Goal: Information Seeking & Learning: Stay updated

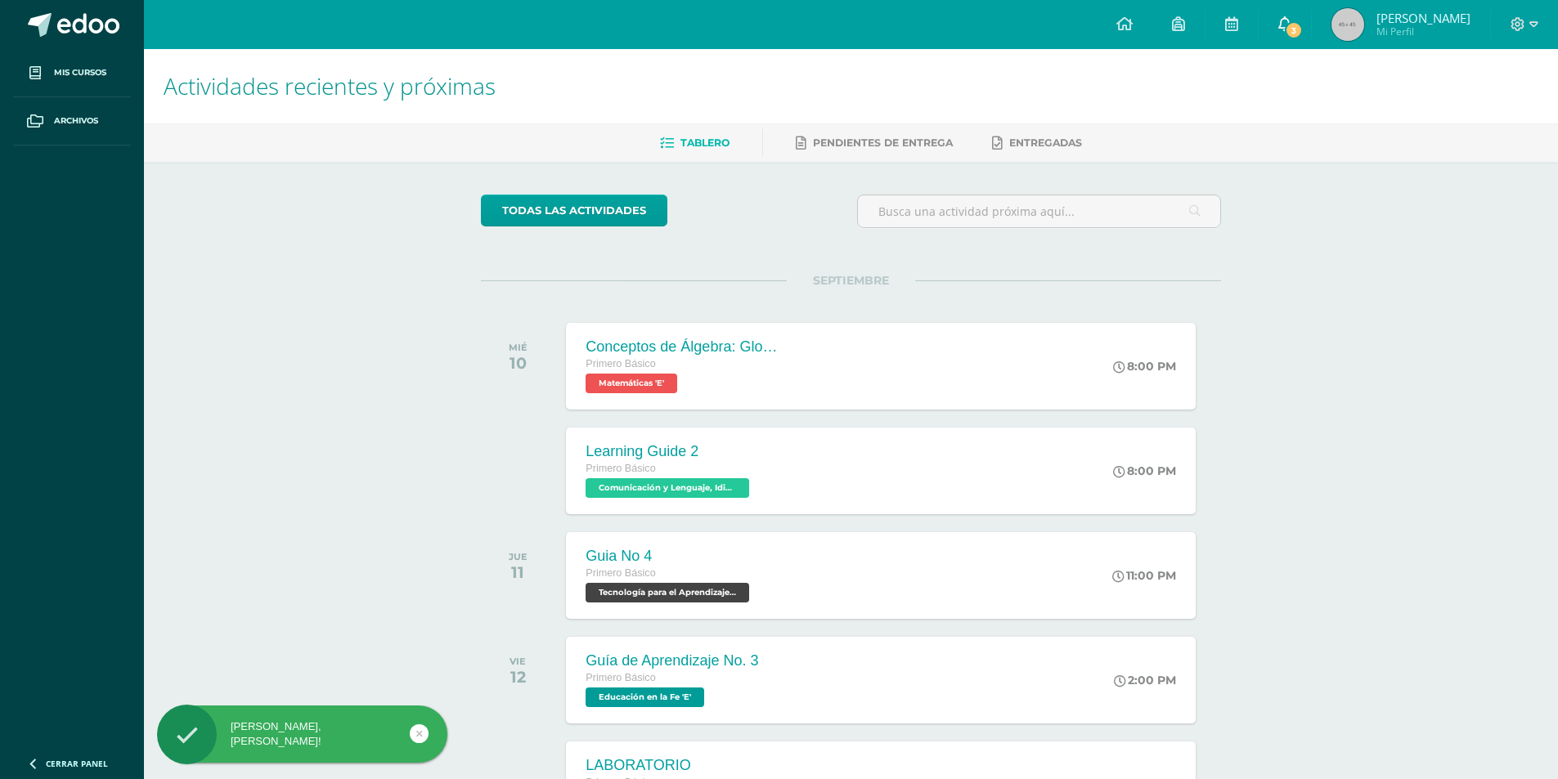
click at [1291, 24] on icon at bounding box center [1284, 23] width 13 height 15
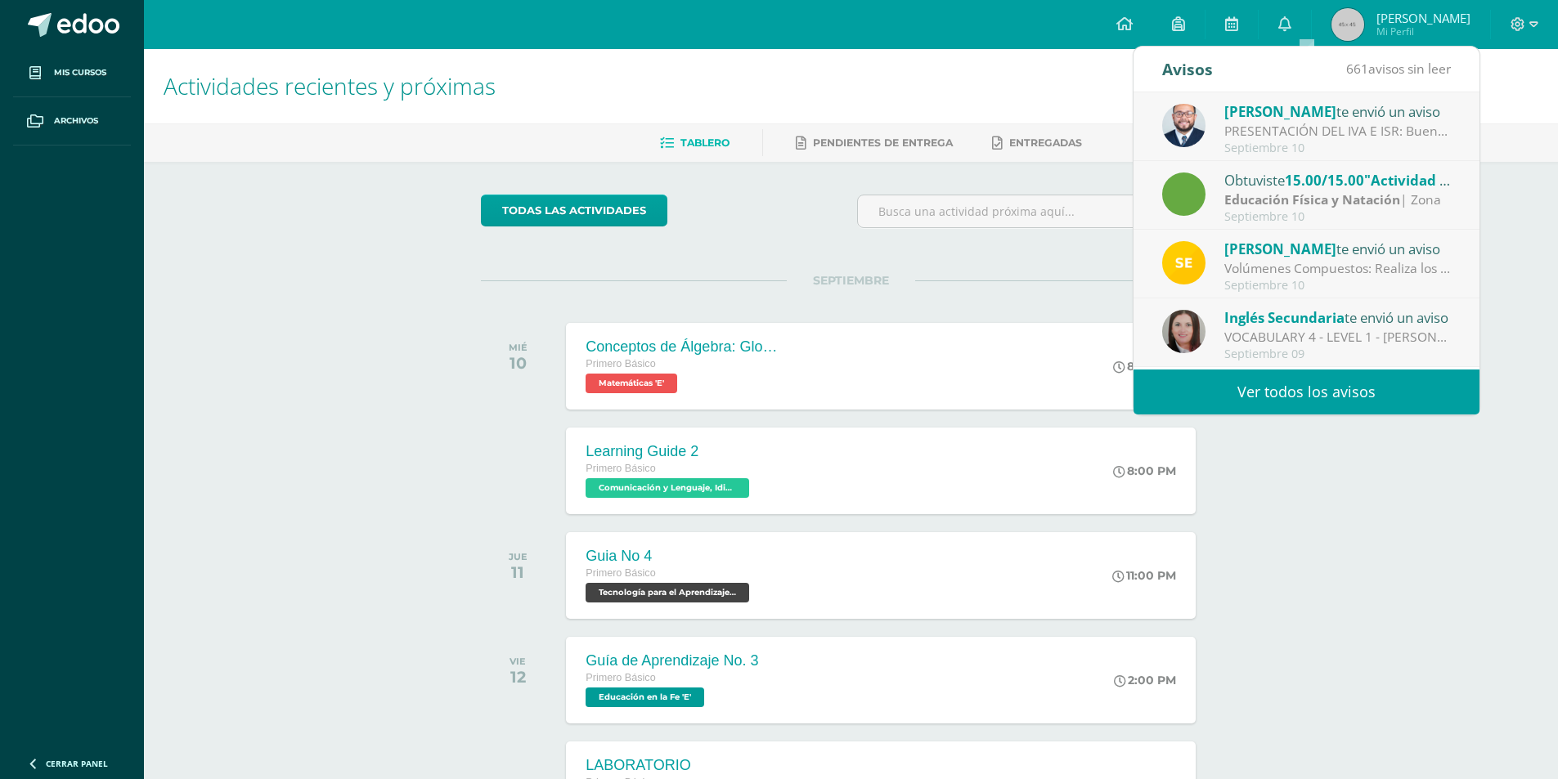
scroll to position [82, 0]
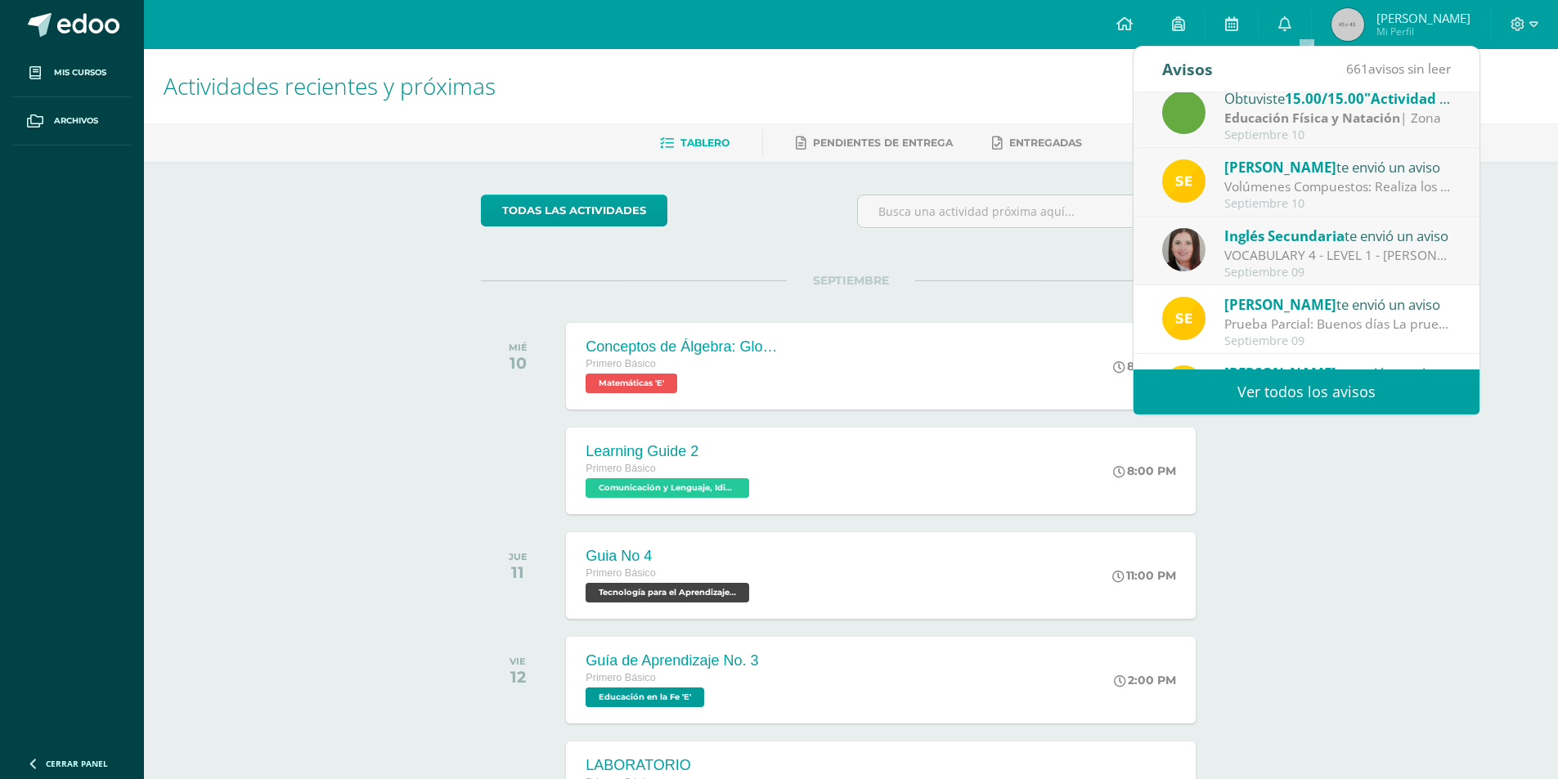
click at [1306, 258] on div "VOCABULARY 4 - LEVEL 1 - [PERSON_NAME]: Dear students, I'm sending you the docu…" at bounding box center [1337, 255] width 227 height 19
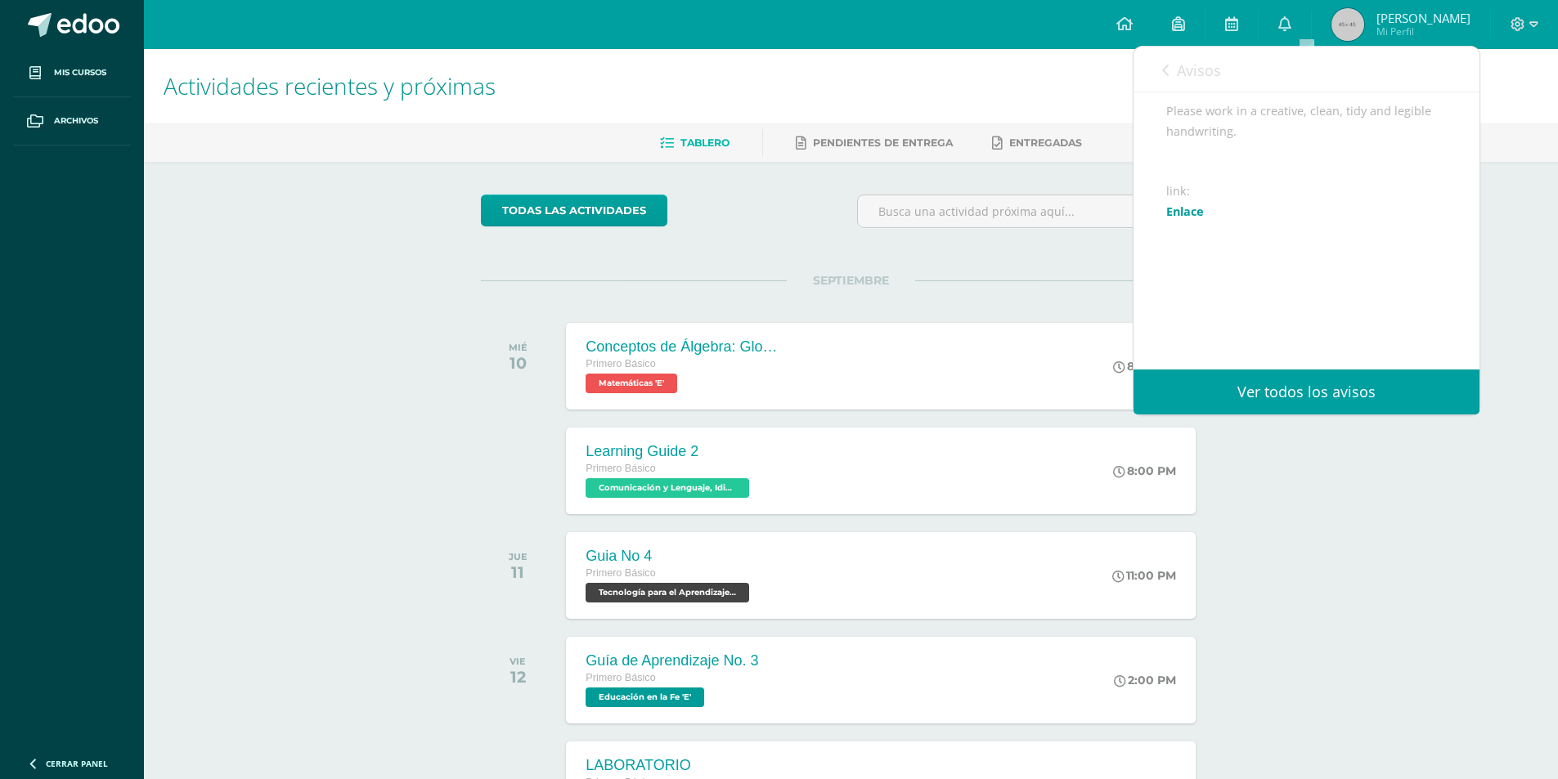
scroll to position [430, 0]
drag, startPoint x: 1219, startPoint y: 120, endPoint x: 1297, endPoint y: 173, distance: 93.7
click at [1297, 173] on div "Inglés Secundaria te envió un aviso: VOCABULARY 4 - LEVEL 1 - [PERSON_NAME] [DA…" at bounding box center [1306, 47] width 346 height 770
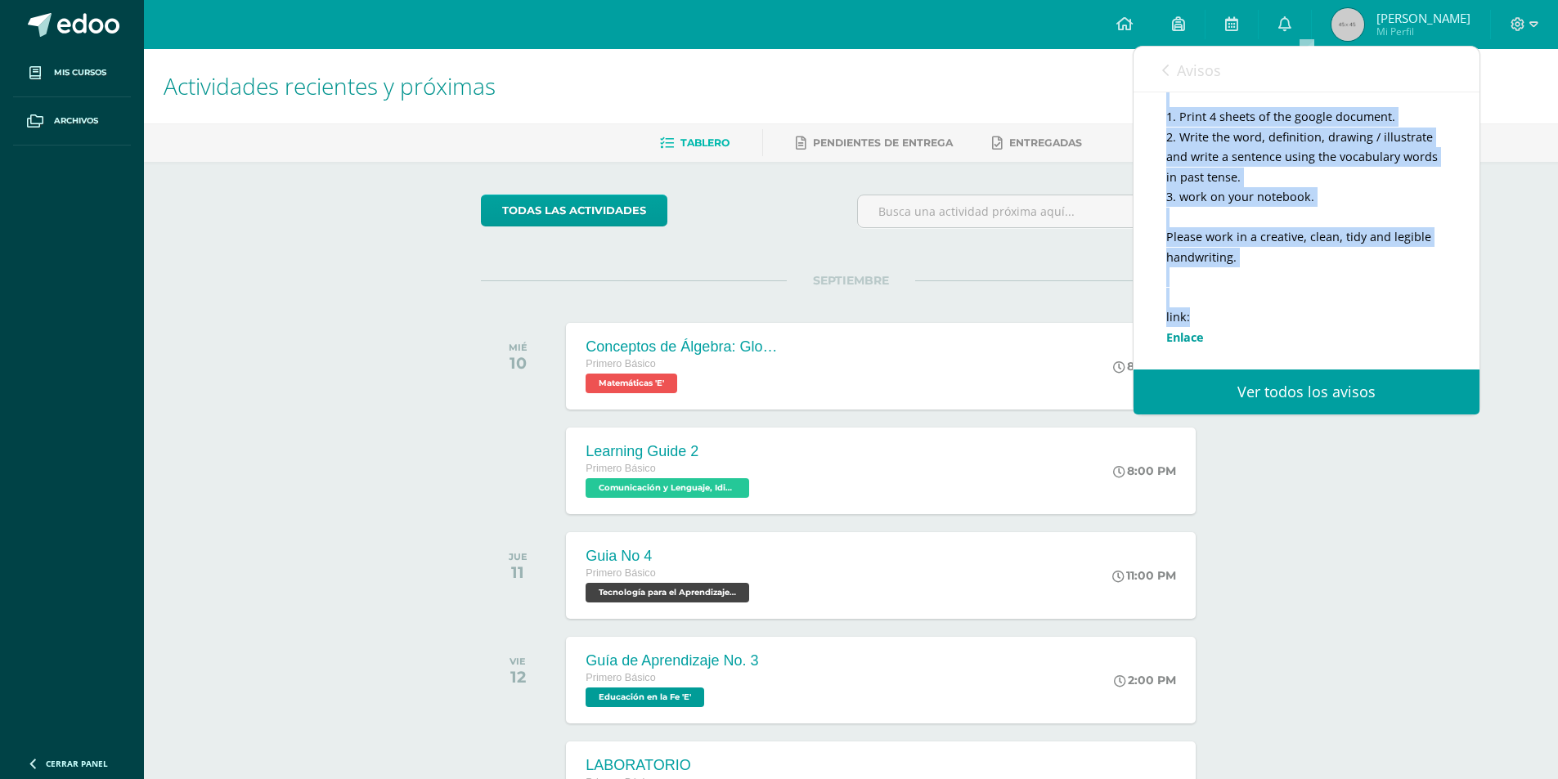
scroll to position [348, 0]
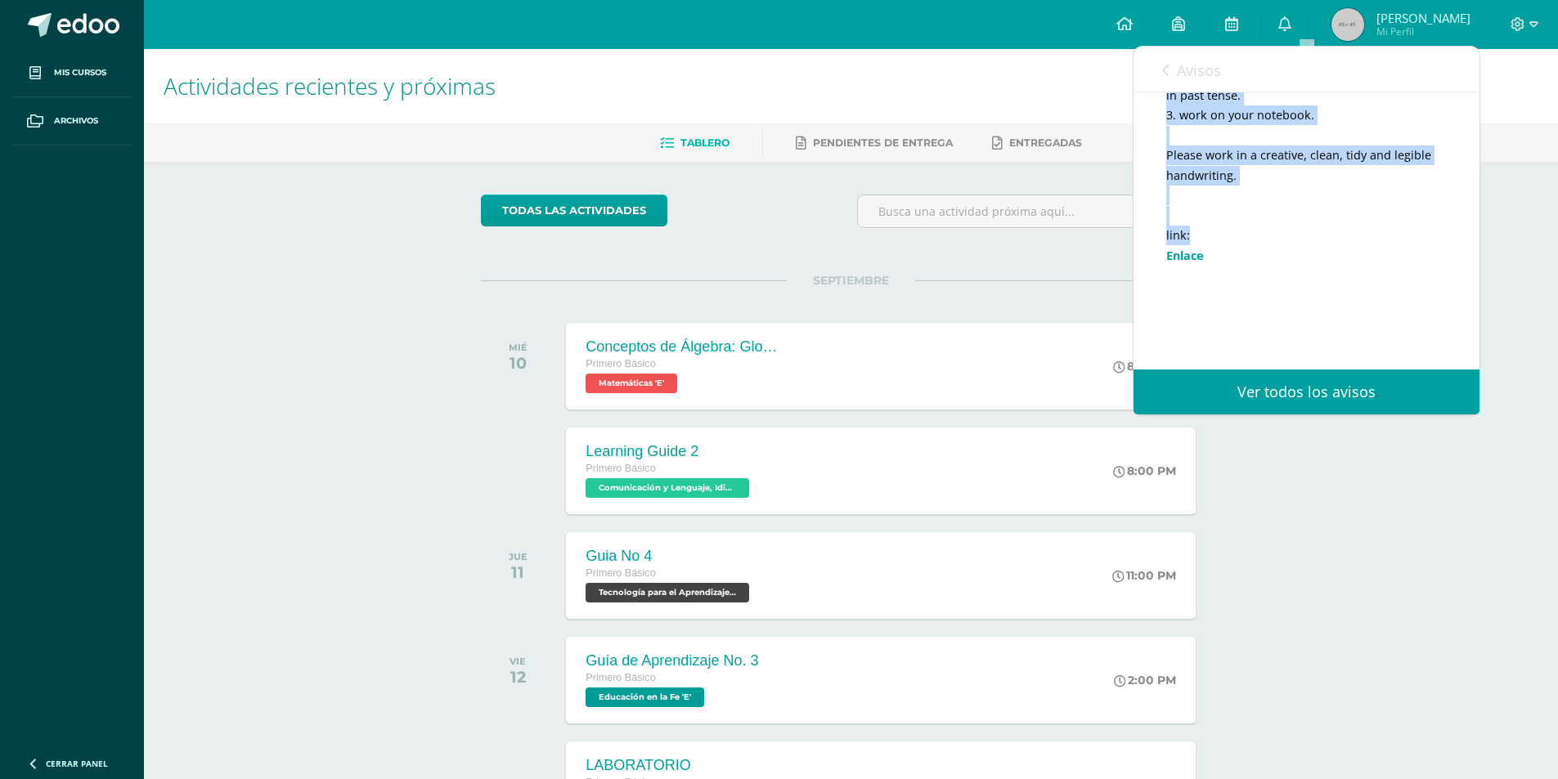
click at [1191, 263] on link "Enlace" at bounding box center [1185, 256] width 38 height 16
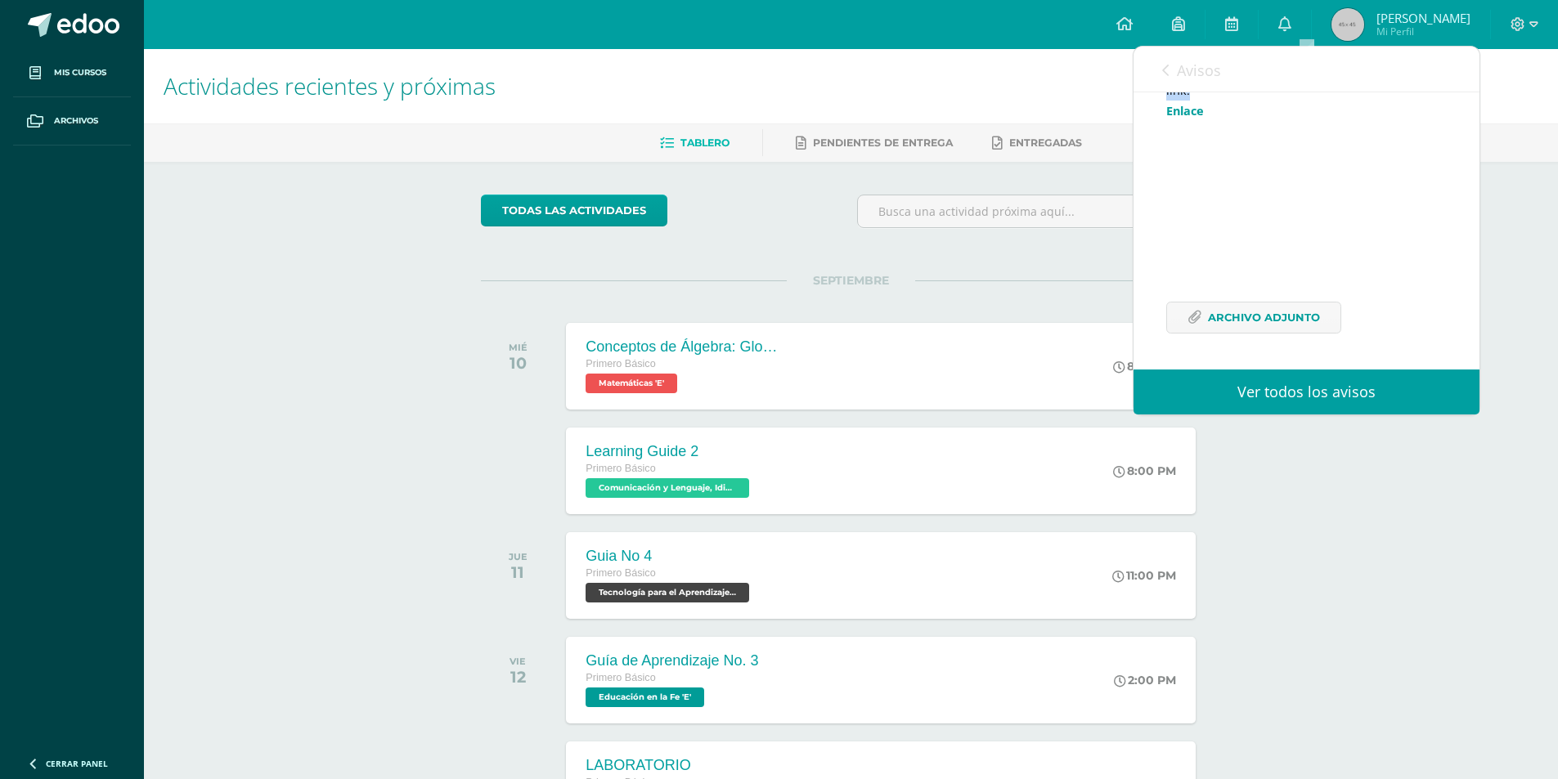
scroll to position [512, 0]
click at [1283, 314] on span "Archivo Adjunto" at bounding box center [1264, 318] width 112 height 30
click at [1164, 68] on icon at bounding box center [1165, 70] width 7 height 13
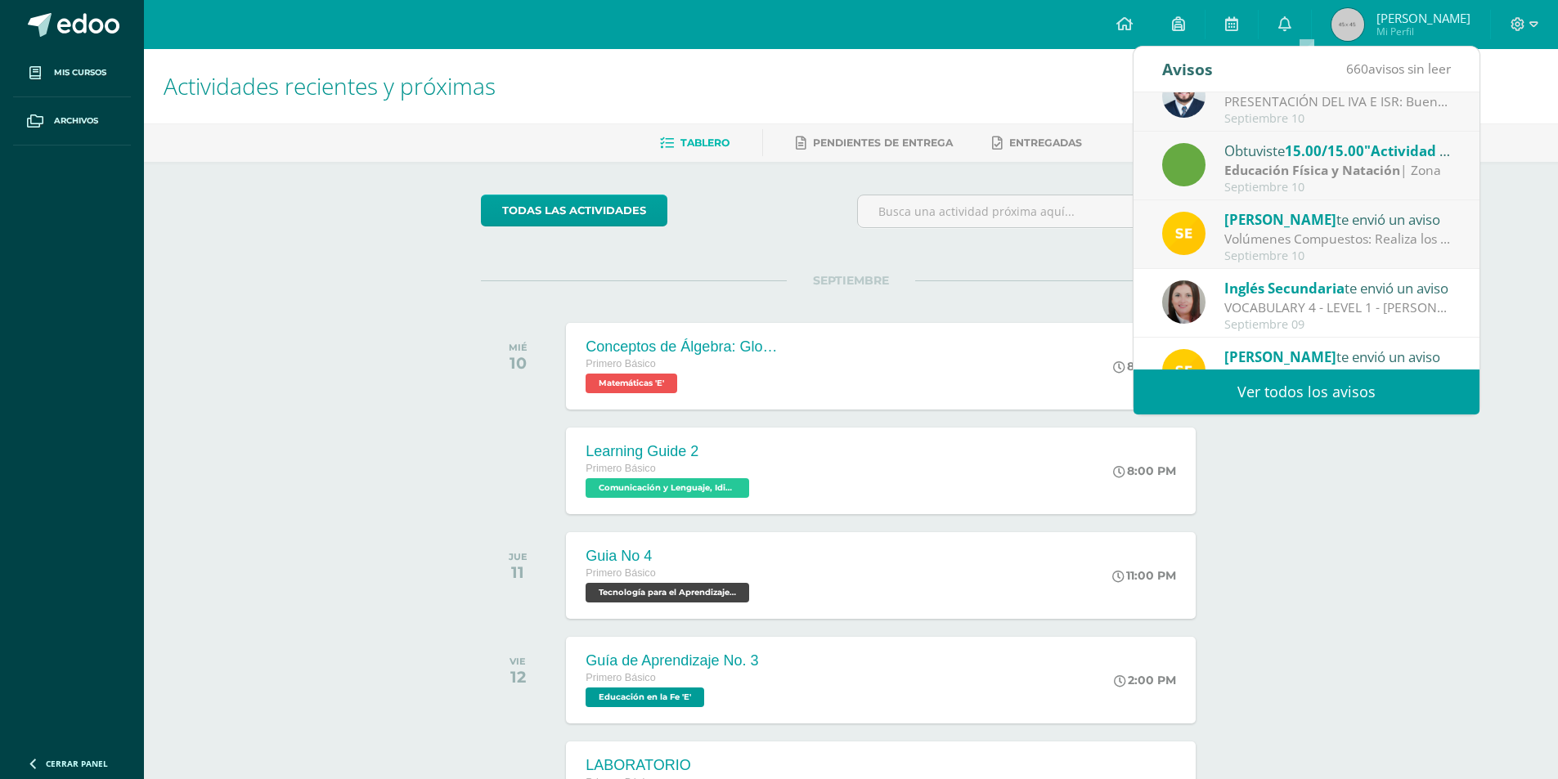
scroll to position [0, 0]
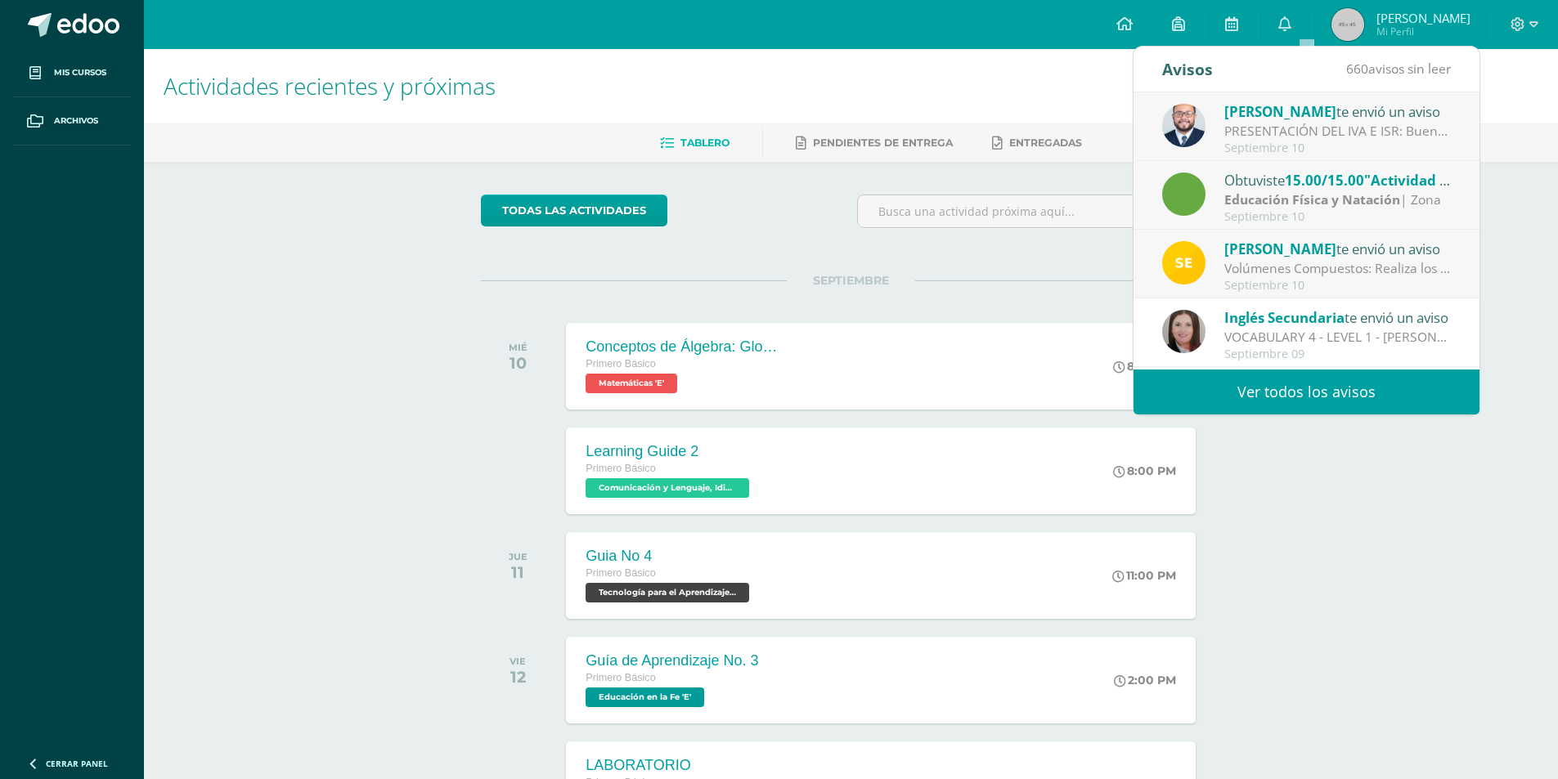
click at [1297, 265] on div "Volúmenes Compuestos: Realiza los siguientes ejercicios en tu cuaderno. Debes e…" at bounding box center [1337, 268] width 227 height 19
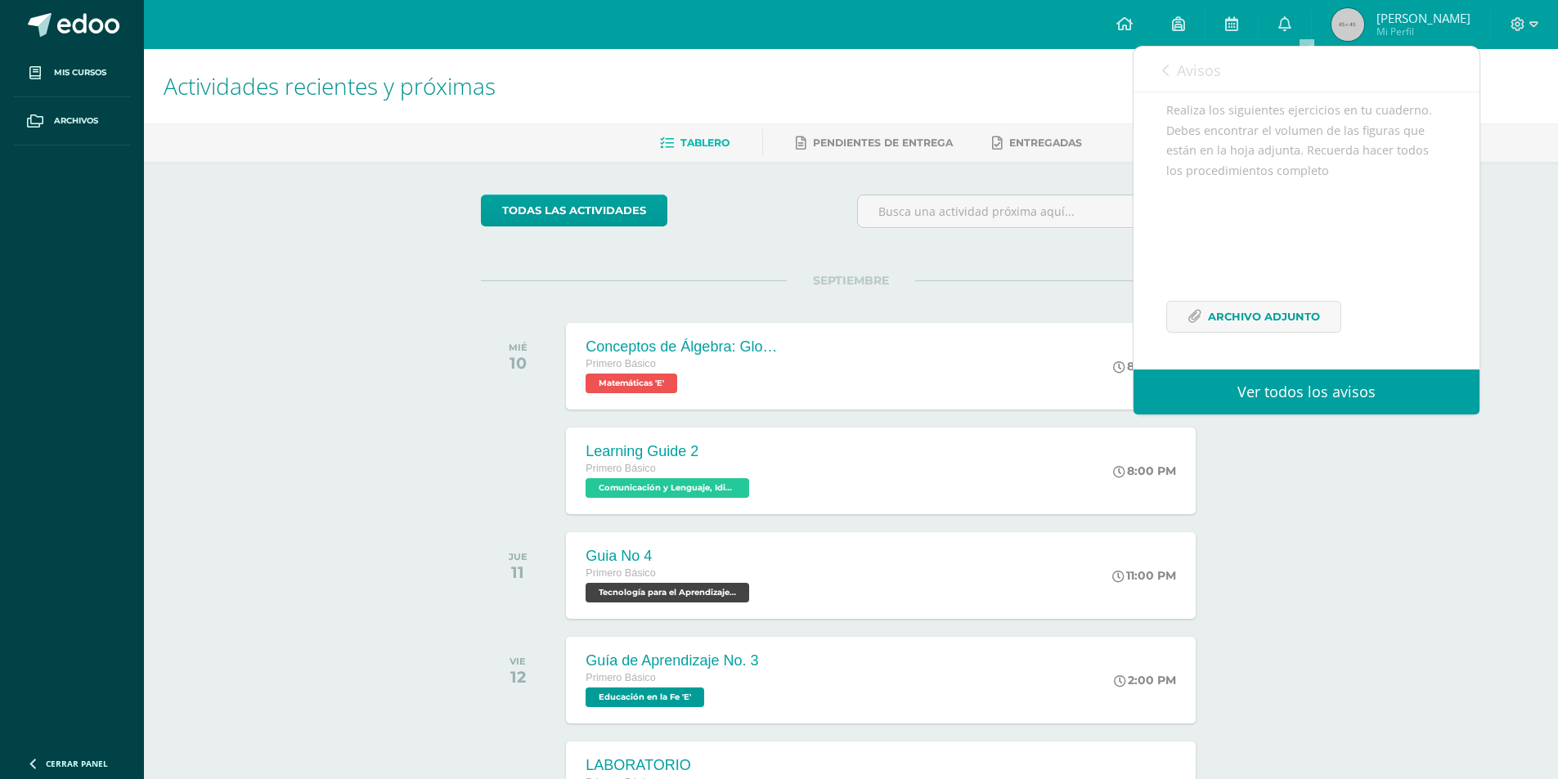
click at [1164, 66] on icon at bounding box center [1165, 70] width 7 height 13
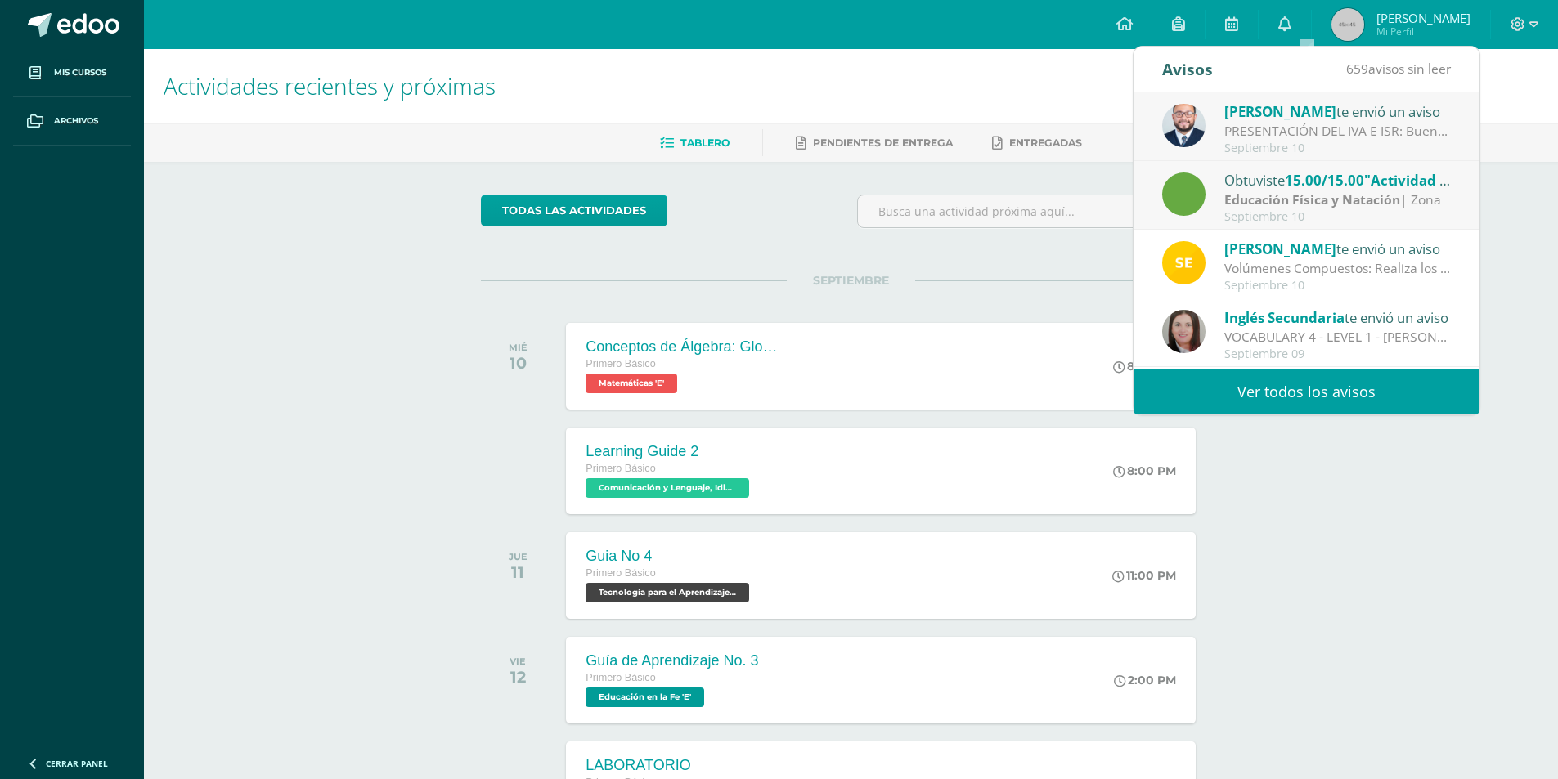
click at [1282, 265] on div "Volúmenes Compuestos: Realiza los siguientes ejercicios en tu cuaderno. Debes e…" at bounding box center [1337, 268] width 227 height 19
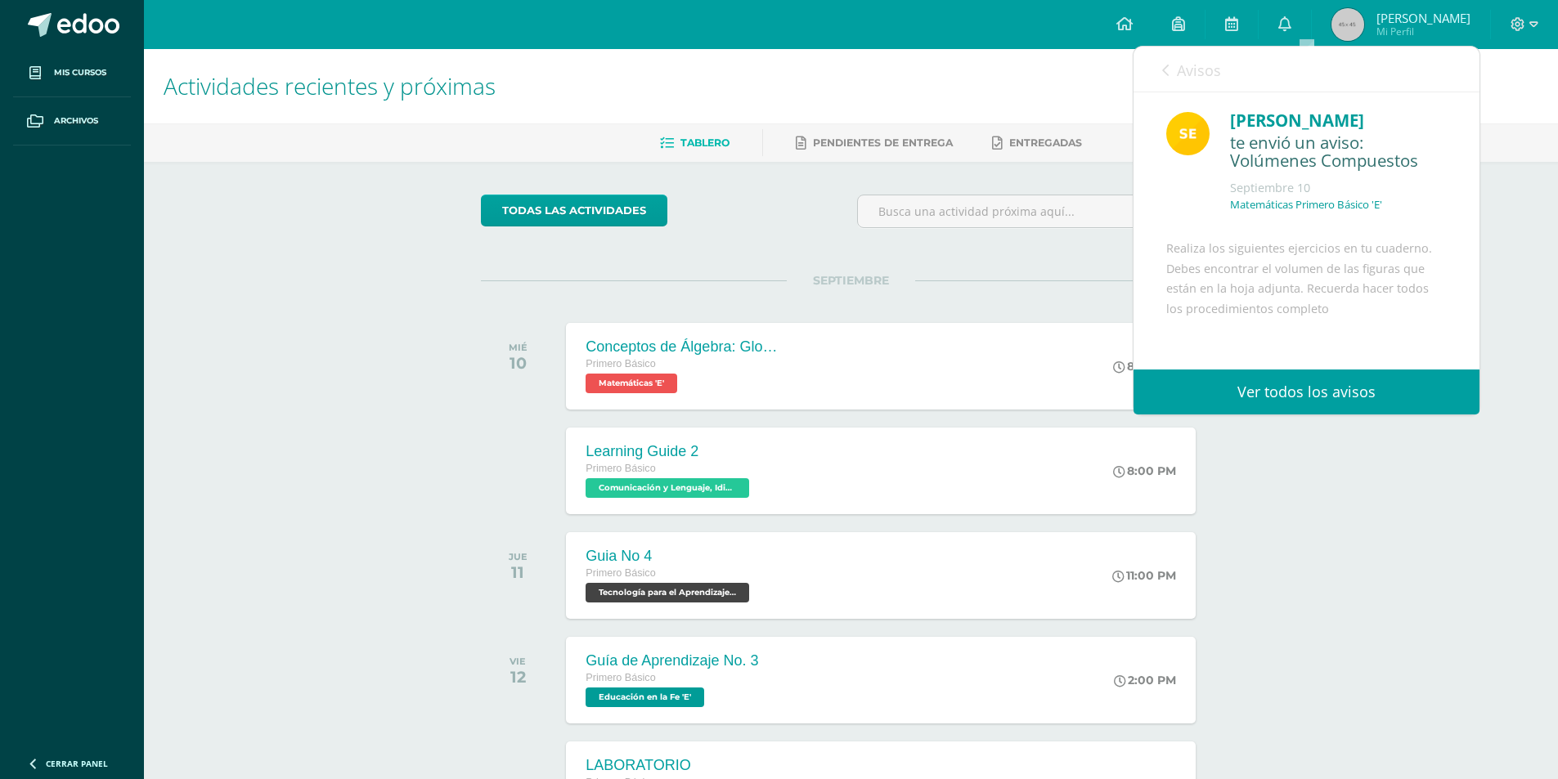
scroll to position [0, 0]
drag, startPoint x: 1222, startPoint y: 119, endPoint x: 1374, endPoint y: 337, distance: 266.1
click at [1374, 337] on div "[PERSON_NAME] te envió un aviso: Volúmenes Compuestos [DATE] Matemáticas Primer…" at bounding box center [1306, 300] width 346 height 416
click at [1162, 75] on icon at bounding box center [1165, 70] width 7 height 13
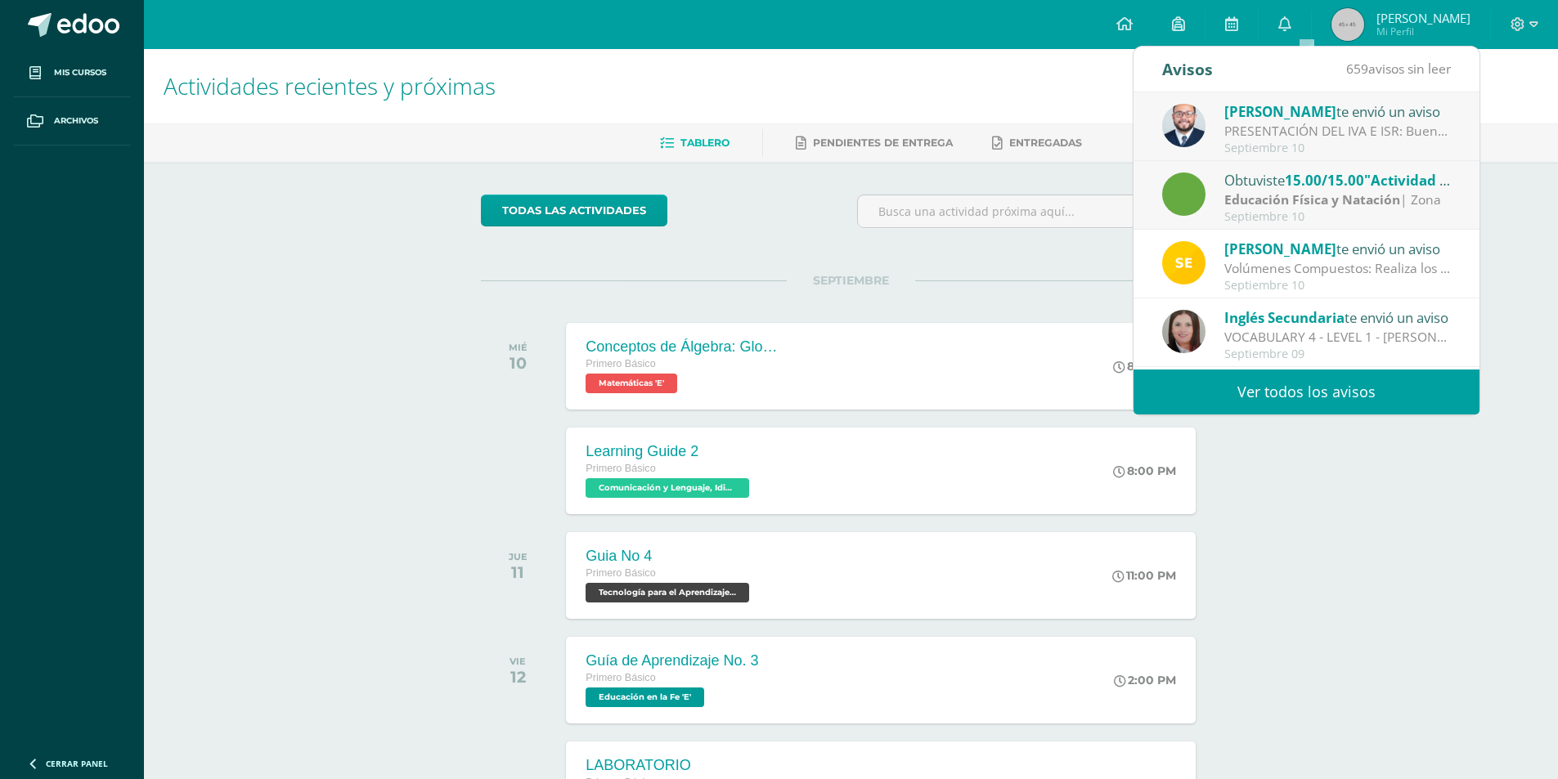
click at [1272, 123] on div "PRESENTACIÓN DEL IVA E ISR: Buenas tardes Jovenes, les comparto la presentación…" at bounding box center [1337, 131] width 227 height 19
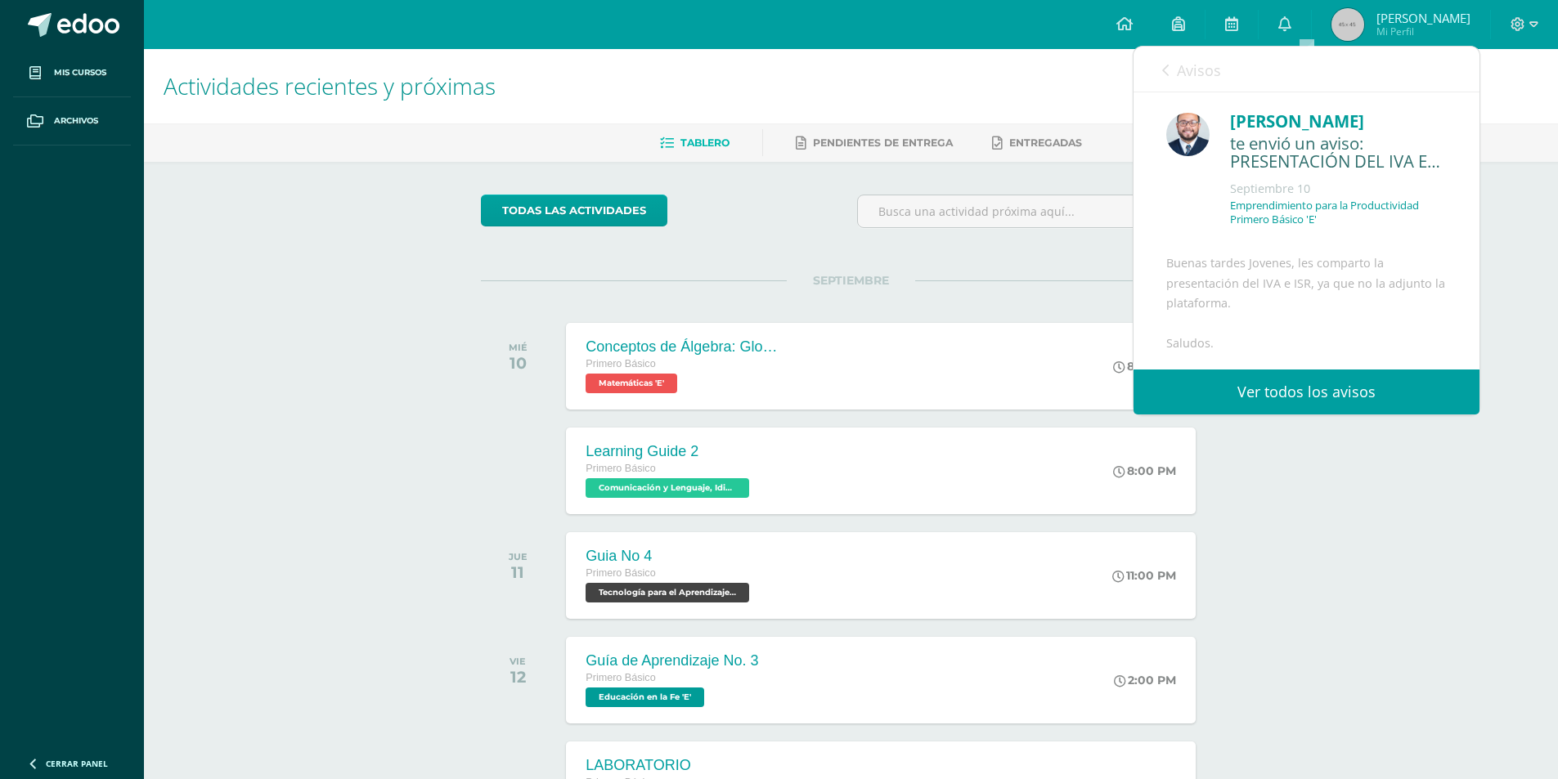
click at [1162, 67] on icon at bounding box center [1165, 70] width 7 height 13
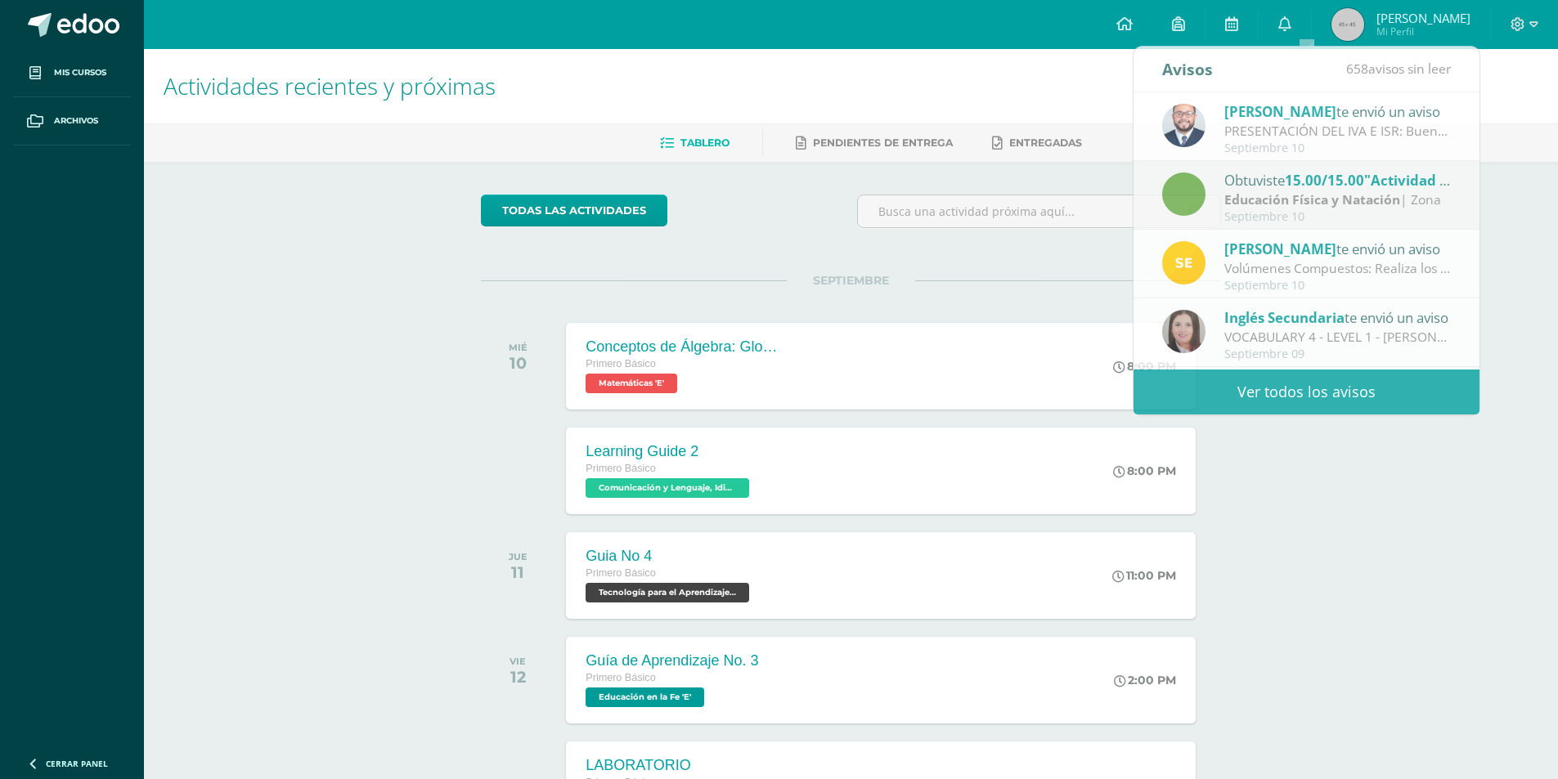
click at [1539, 25] on div at bounding box center [1524, 24] width 67 height 49
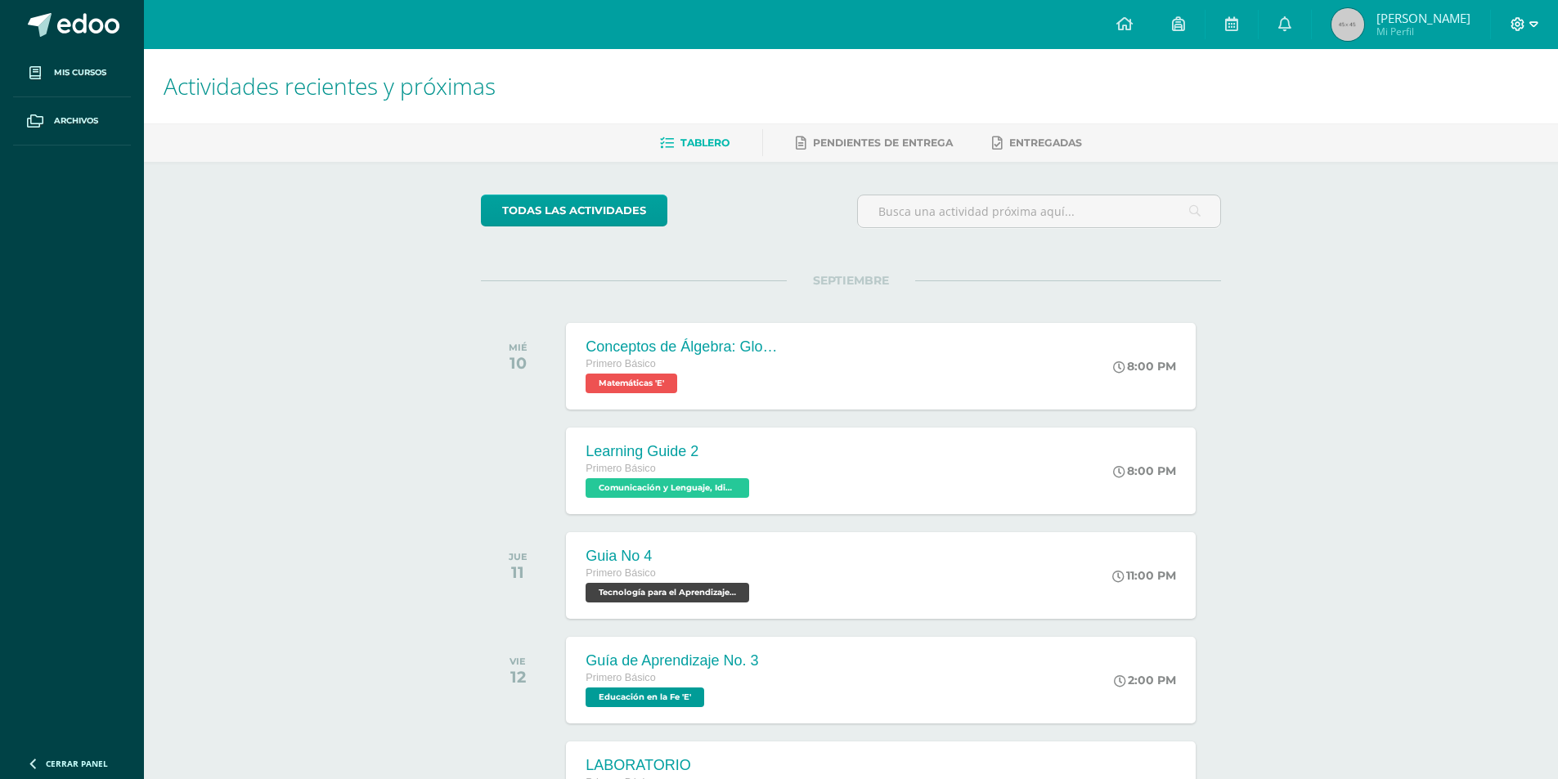
click at [1536, 25] on icon at bounding box center [1533, 24] width 9 height 6
click at [1518, 108] on span "Cerrar sesión" at bounding box center [1483, 112] width 74 height 16
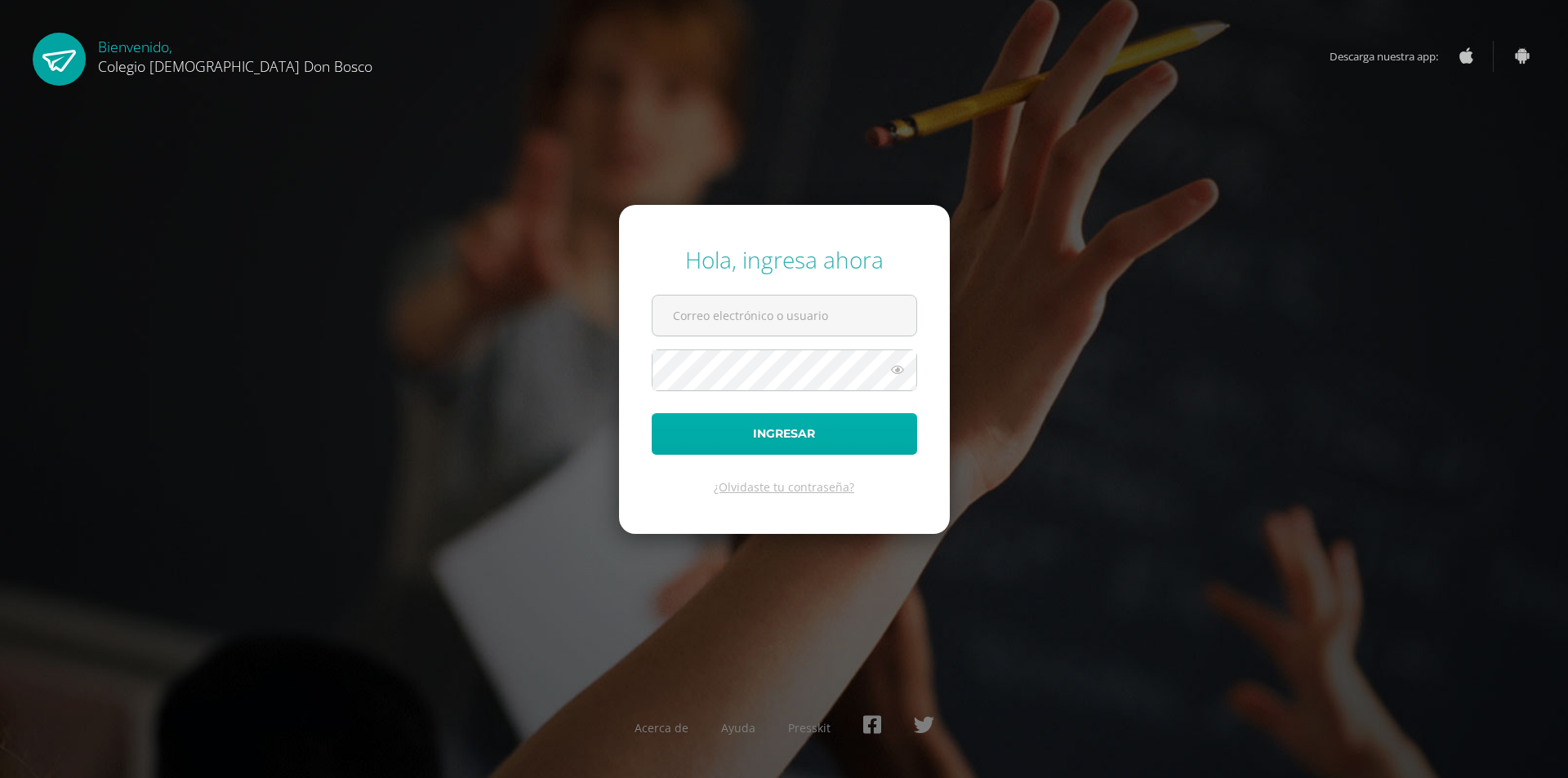
type input "[EMAIL_ADDRESS][DOMAIN_NAME]"
click at [856, 430] on button "Ingresar" at bounding box center [785, 434] width 266 height 42
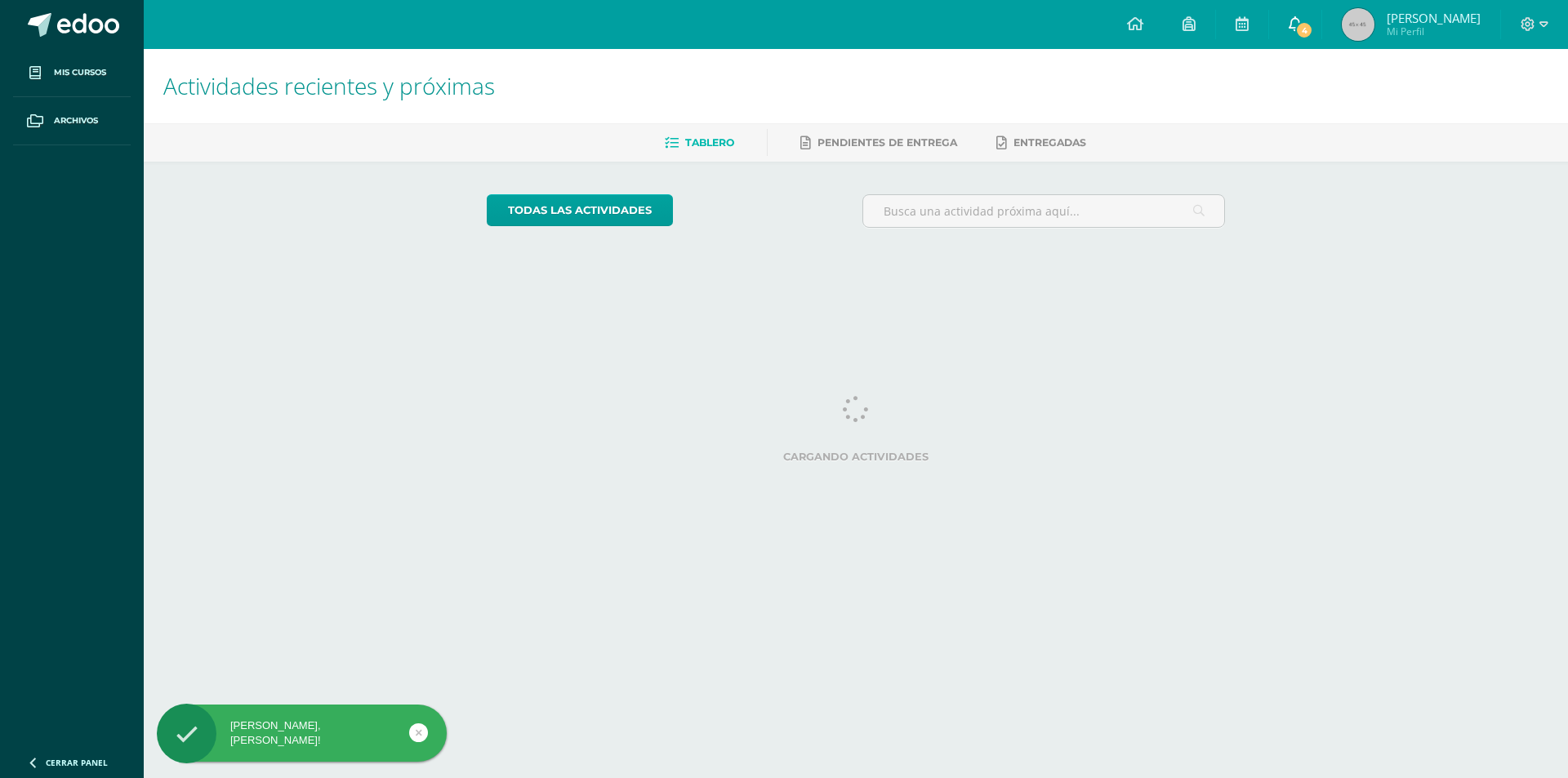
click at [1302, 25] on span "4" at bounding box center [1304, 30] width 18 height 18
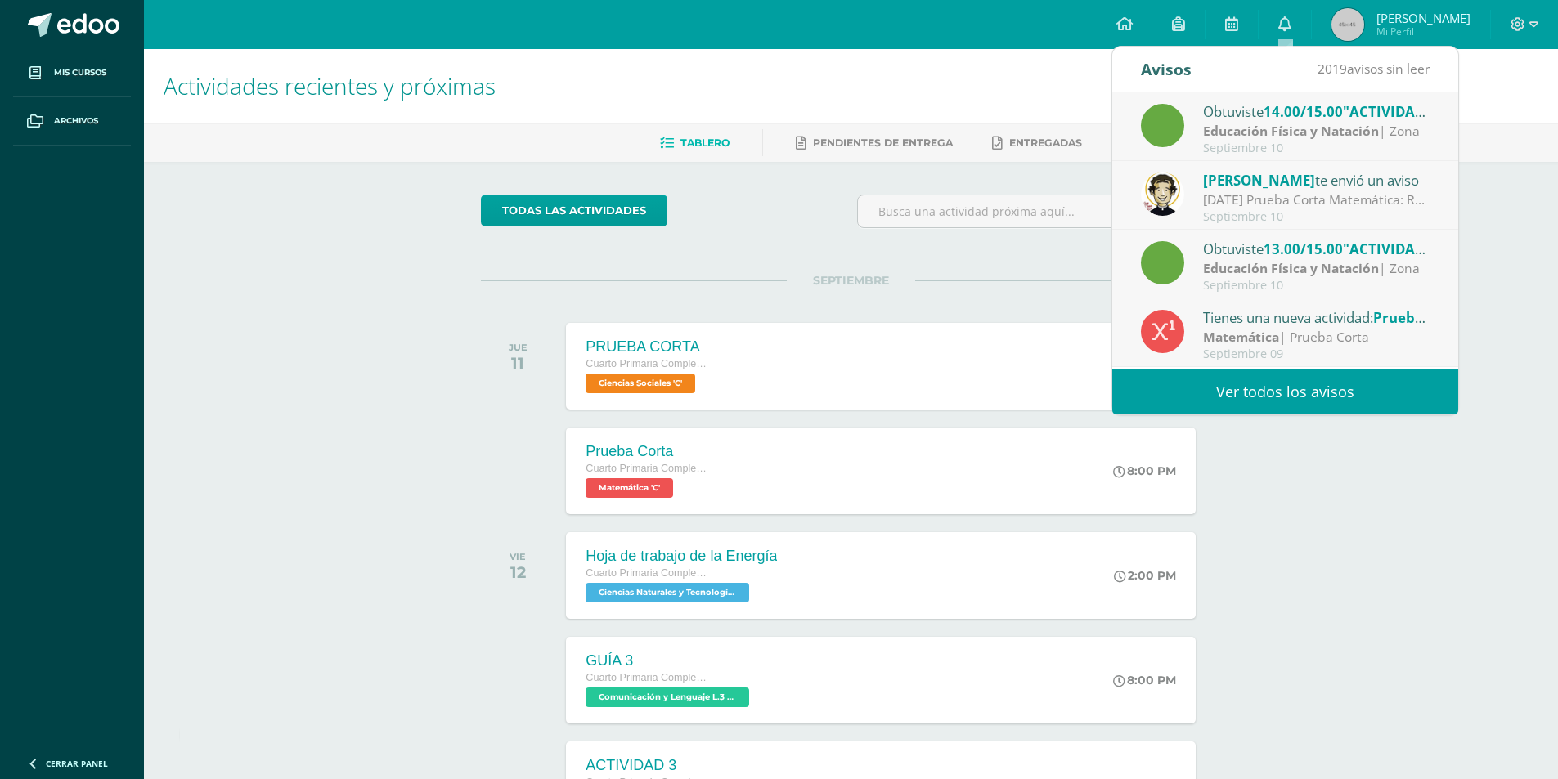
click at [1292, 195] on div "Mañana Prueba Corta Matemática: Recordatorio de prueba corta matemática, temas …" at bounding box center [1316, 200] width 227 height 19
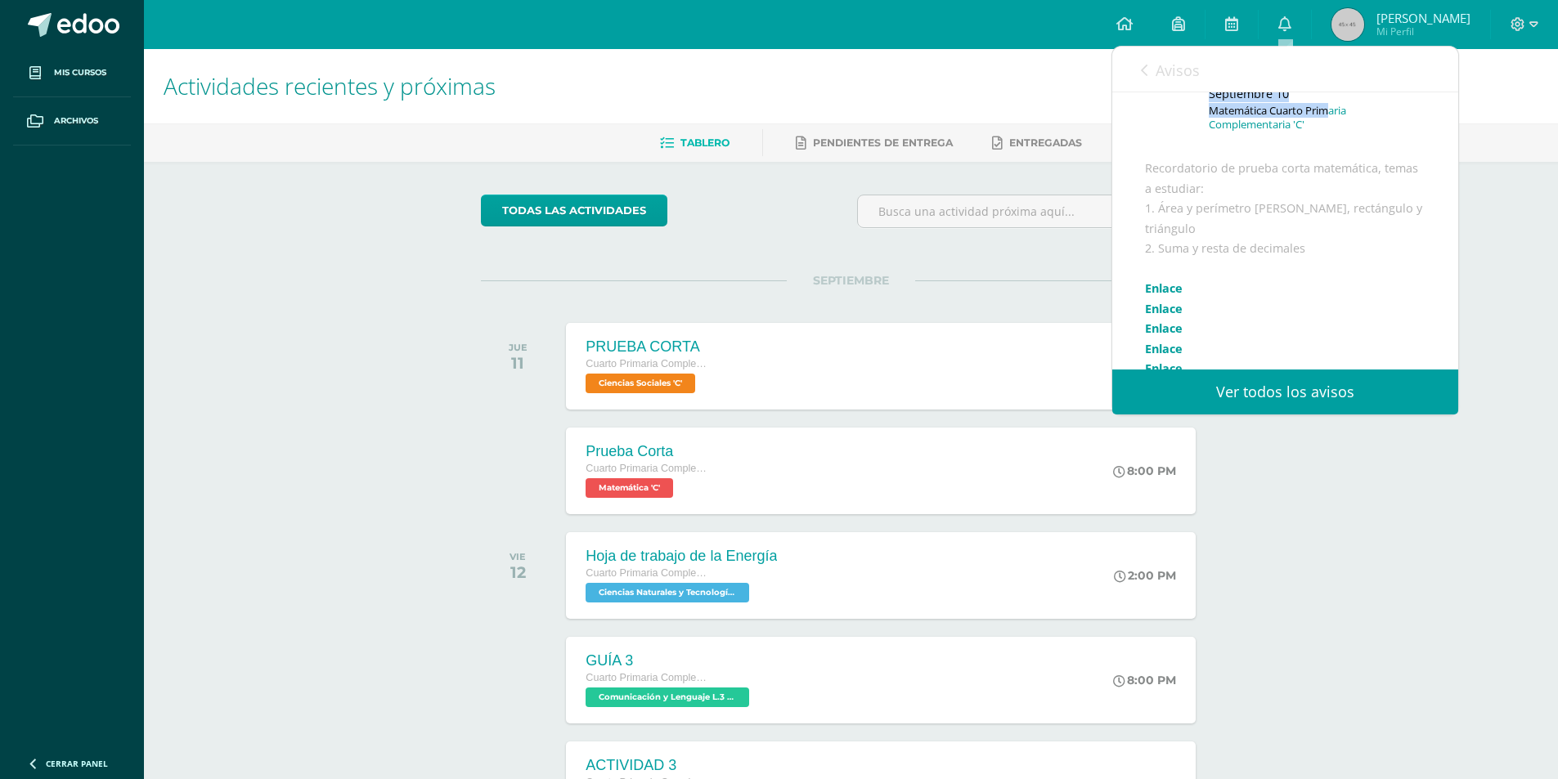
scroll to position [80, 0]
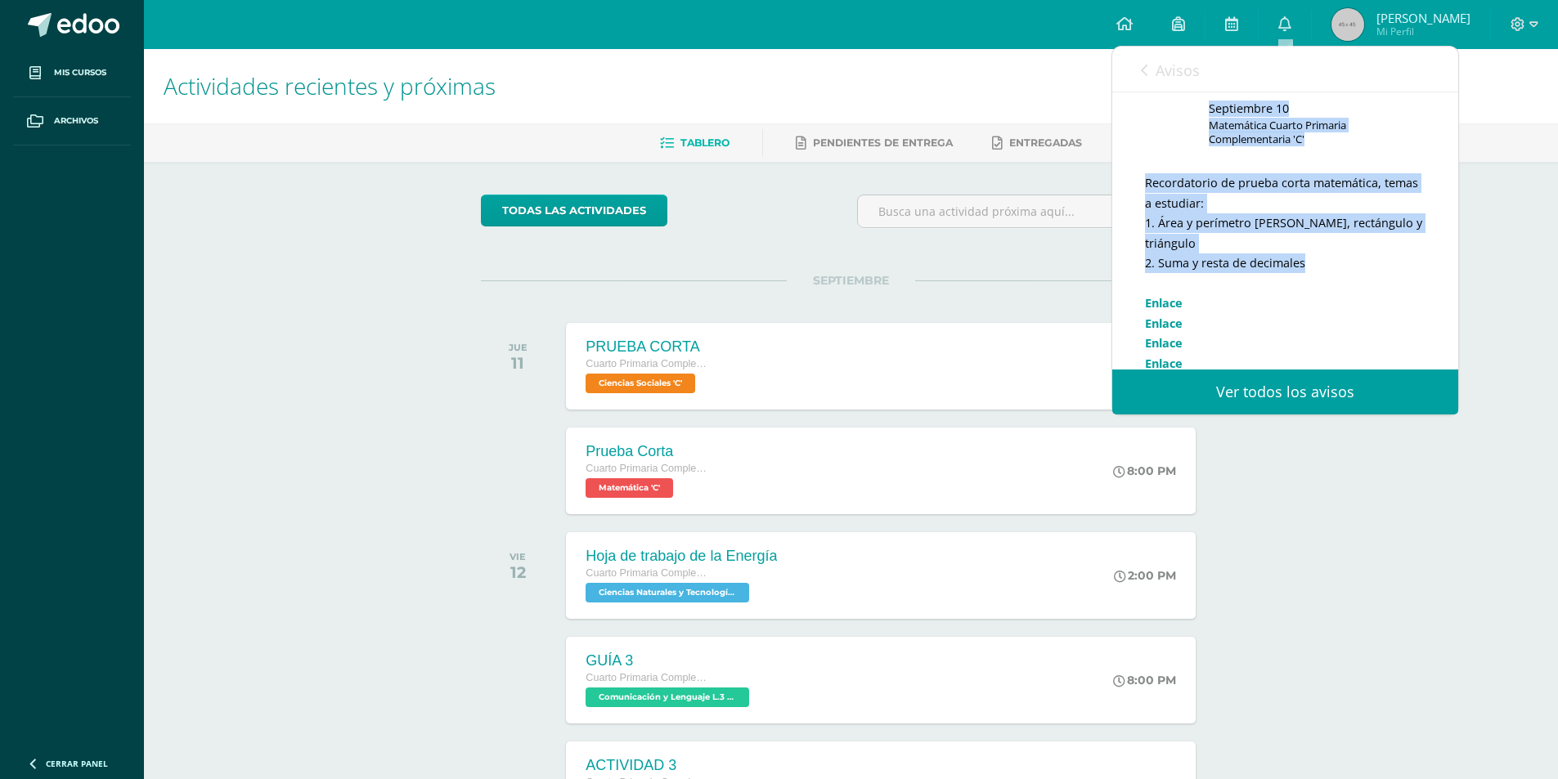
drag, startPoint x: 1198, startPoint y: 119, endPoint x: 1303, endPoint y: 280, distance: 192.6
click at [1363, 281] on div "Miriam Pacheco te envió un aviso: Mañana Prueba Corta Matemática Septiembre 10 …" at bounding box center [1285, 281] width 346 height 538
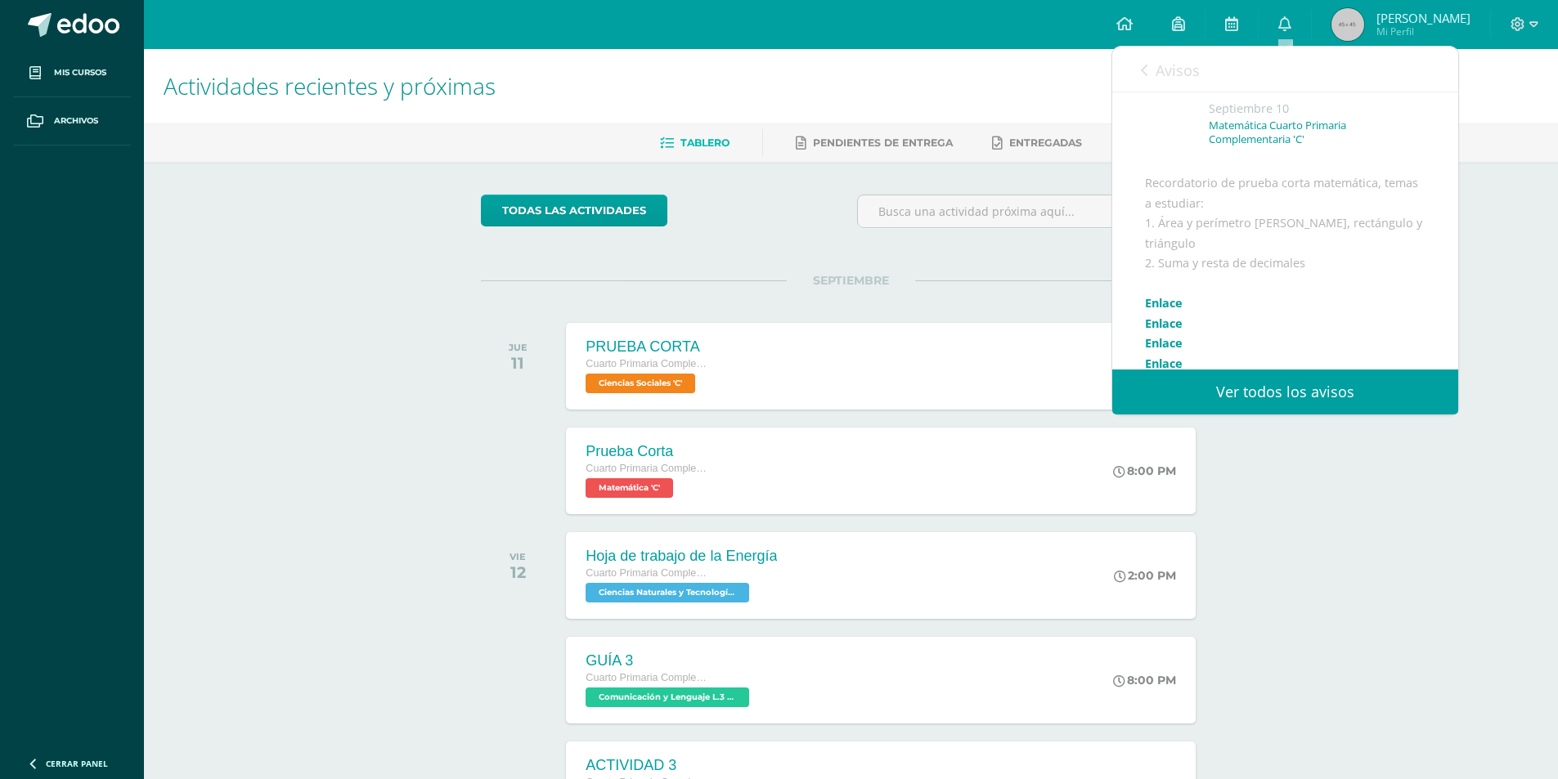
click at [1143, 73] on icon at bounding box center [1144, 70] width 7 height 13
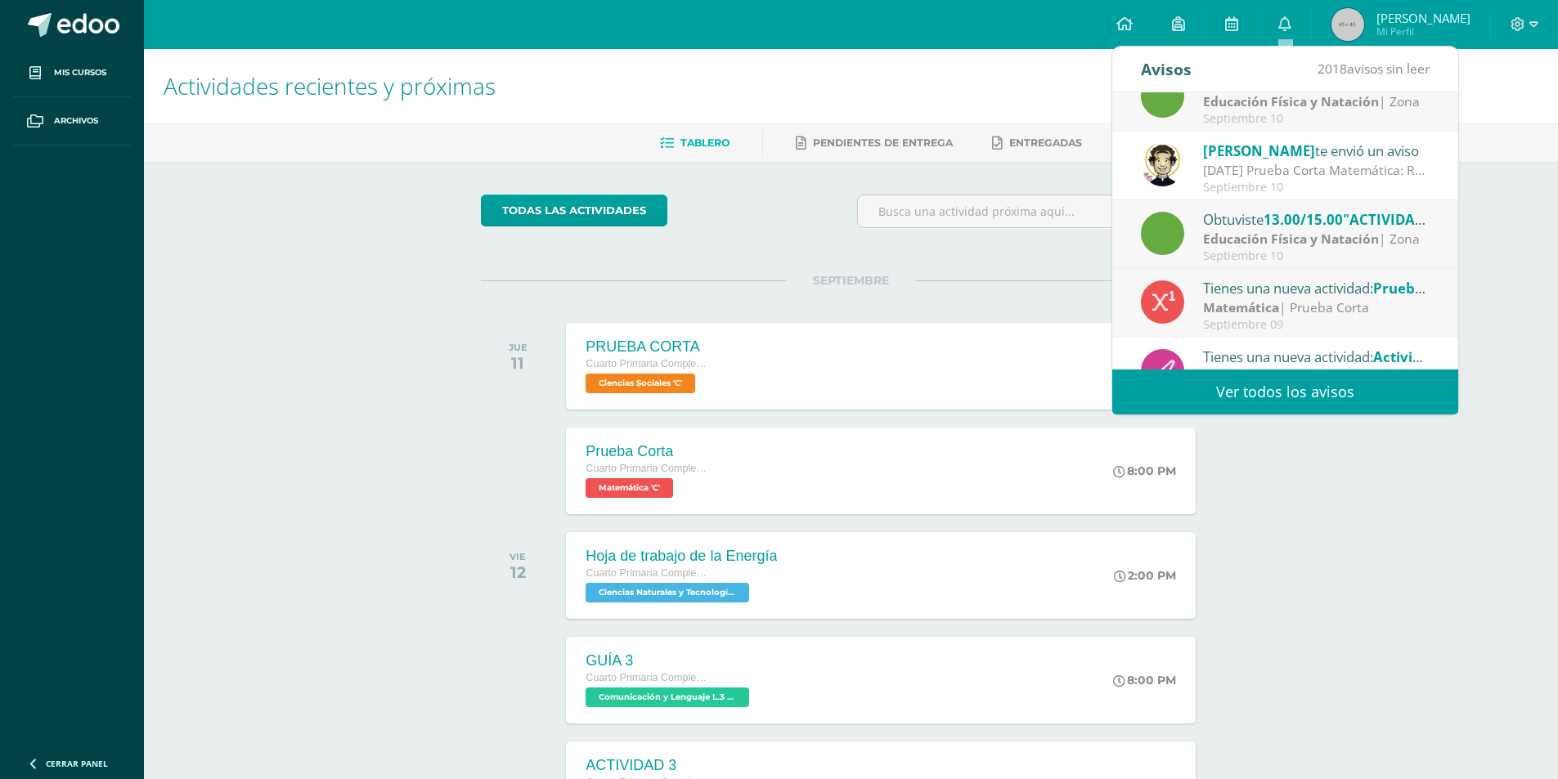
scroll to position [0, 0]
